Goal: Navigation & Orientation: Find specific page/section

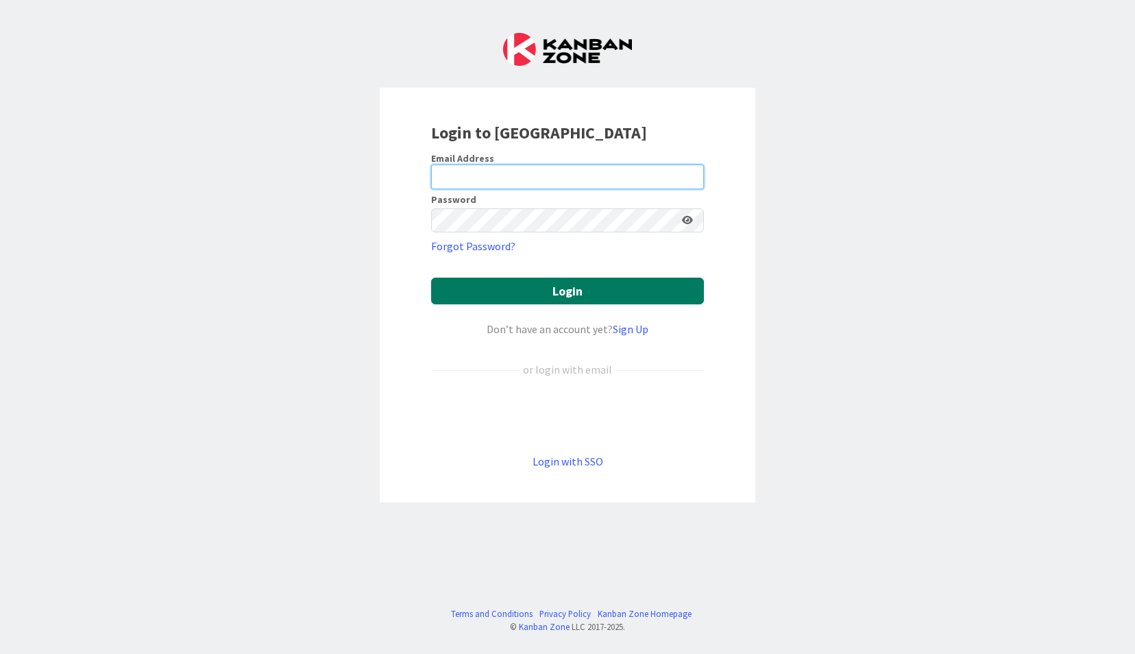
type input "[EMAIL_ADDRESS][DOMAIN_NAME]"
click at [535, 289] on button "Login" at bounding box center [567, 291] width 273 height 27
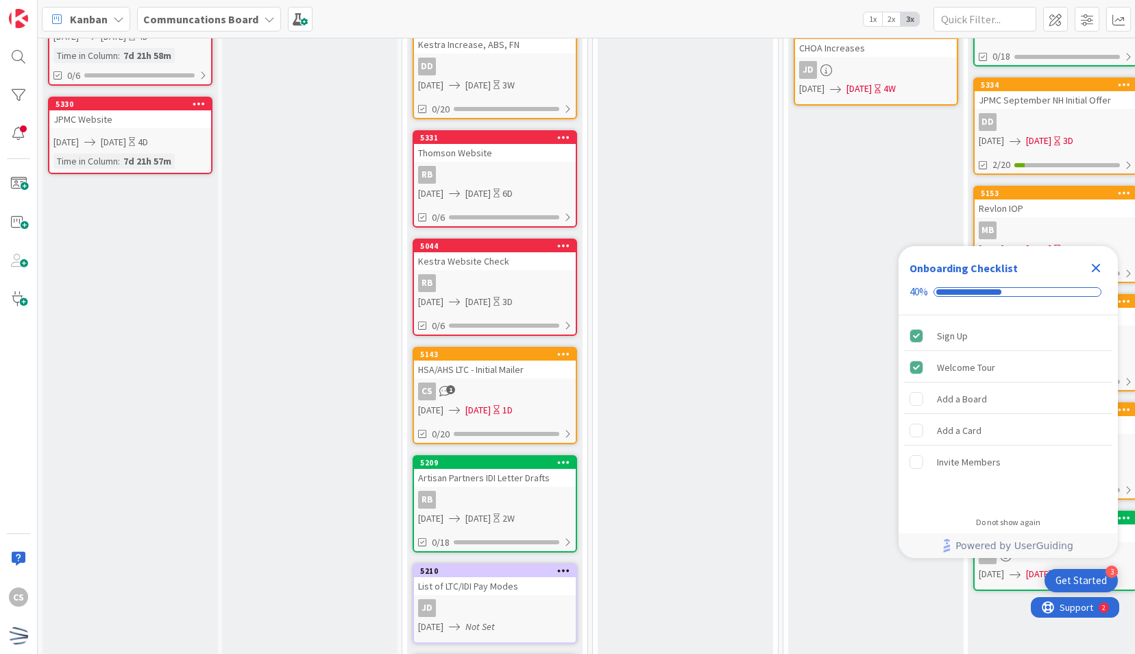
click at [520, 386] on div "CS 1" at bounding box center [495, 392] width 162 height 18
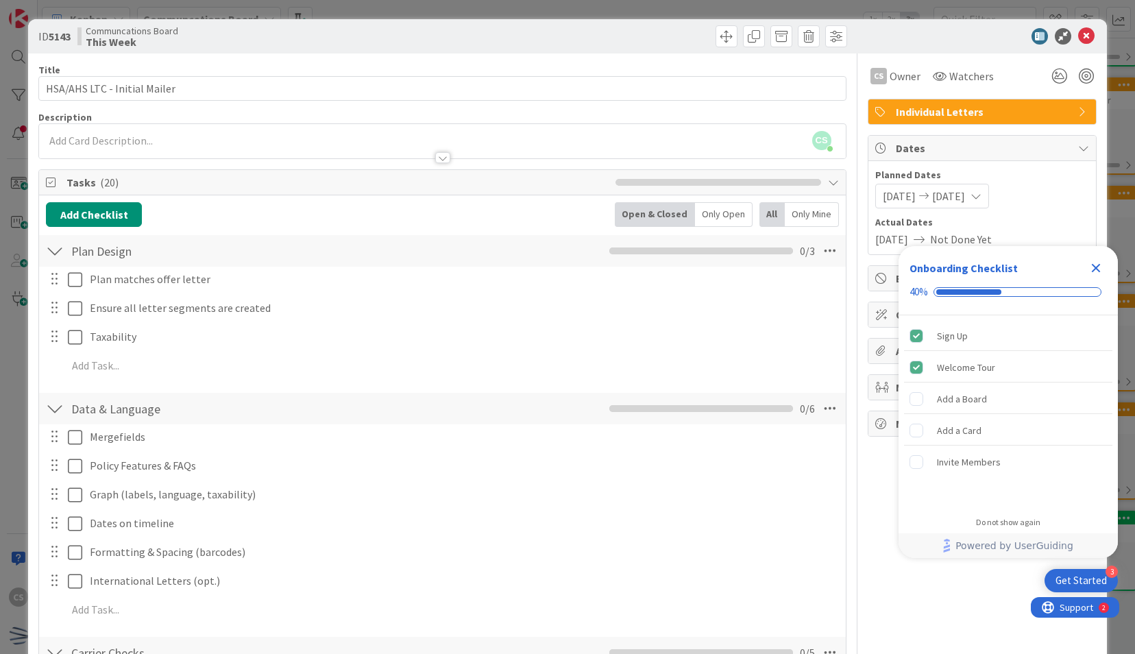
click at [1097, 265] on icon "Close Checklist" at bounding box center [1096, 268] width 16 height 16
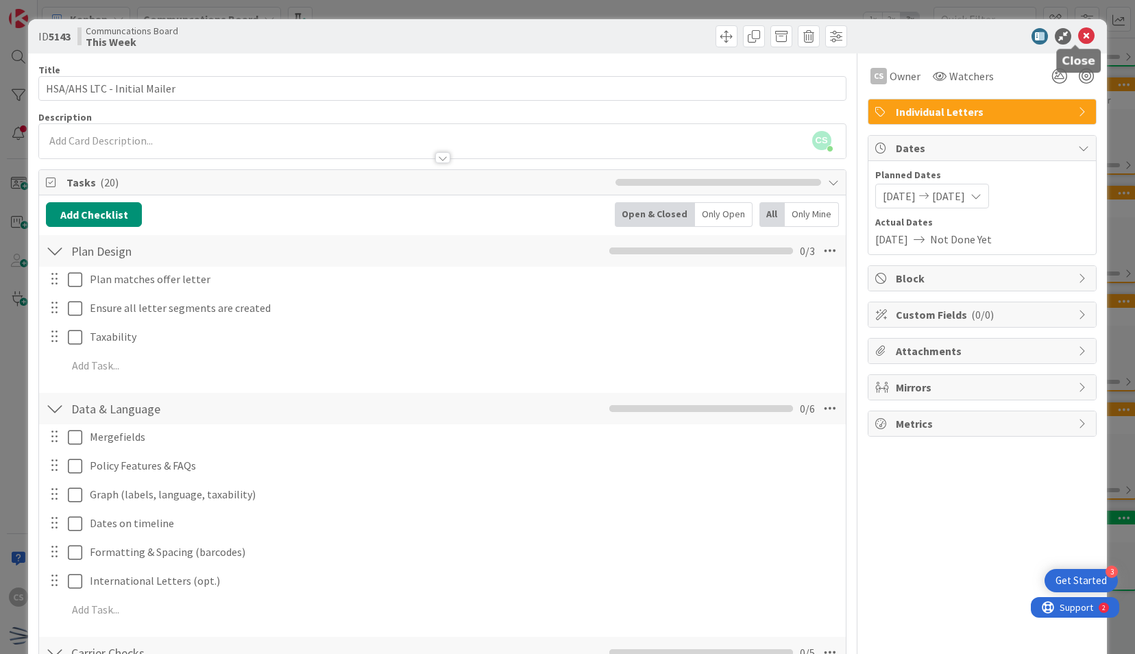
click at [1078, 34] on icon at bounding box center [1086, 36] width 16 height 16
